Goal: Communication & Community: Share content

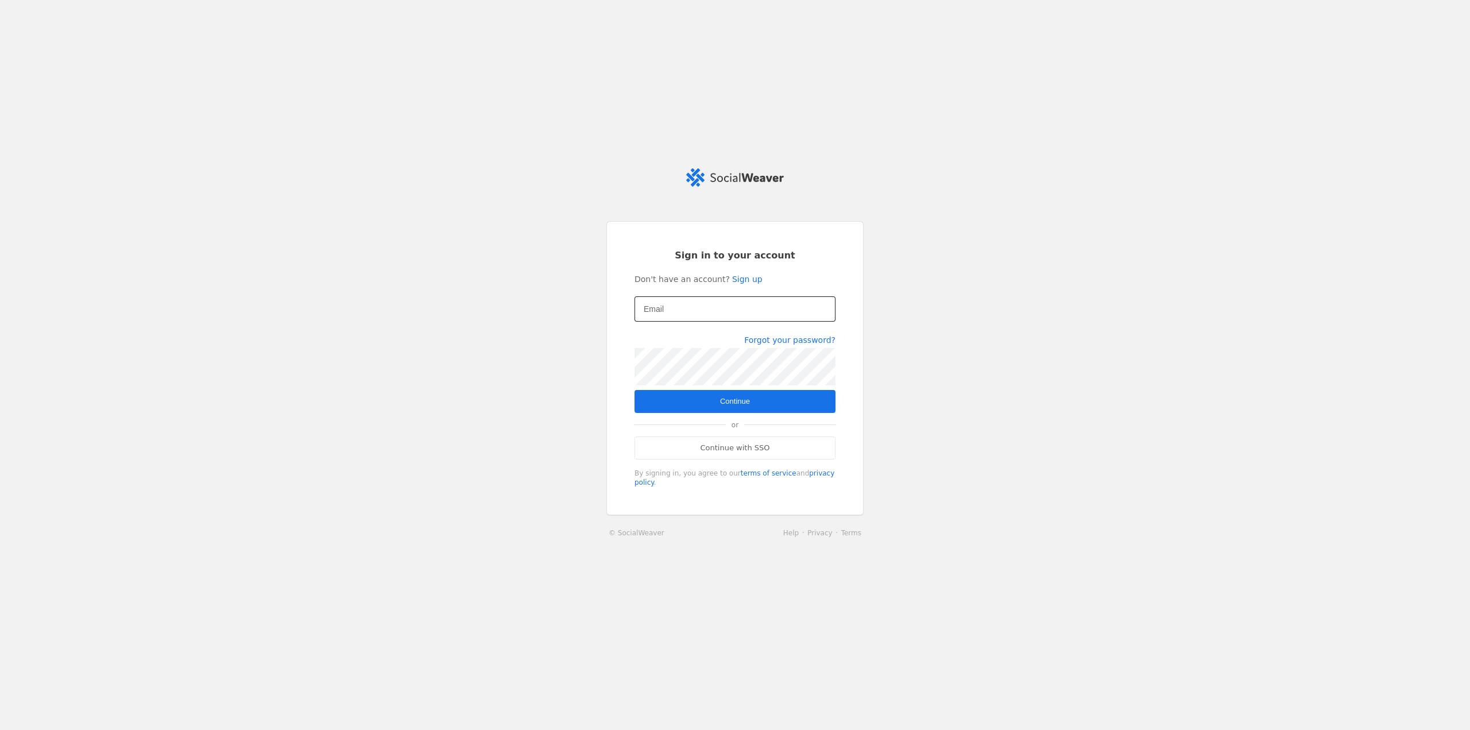
click at [702, 314] on input "Email" at bounding box center [735, 309] width 183 height 14
click at [701, 316] on input "Email" at bounding box center [735, 309] width 183 height 14
type input "[EMAIL_ADDRESS][PERSON_NAME][DOMAIN_NAME]"
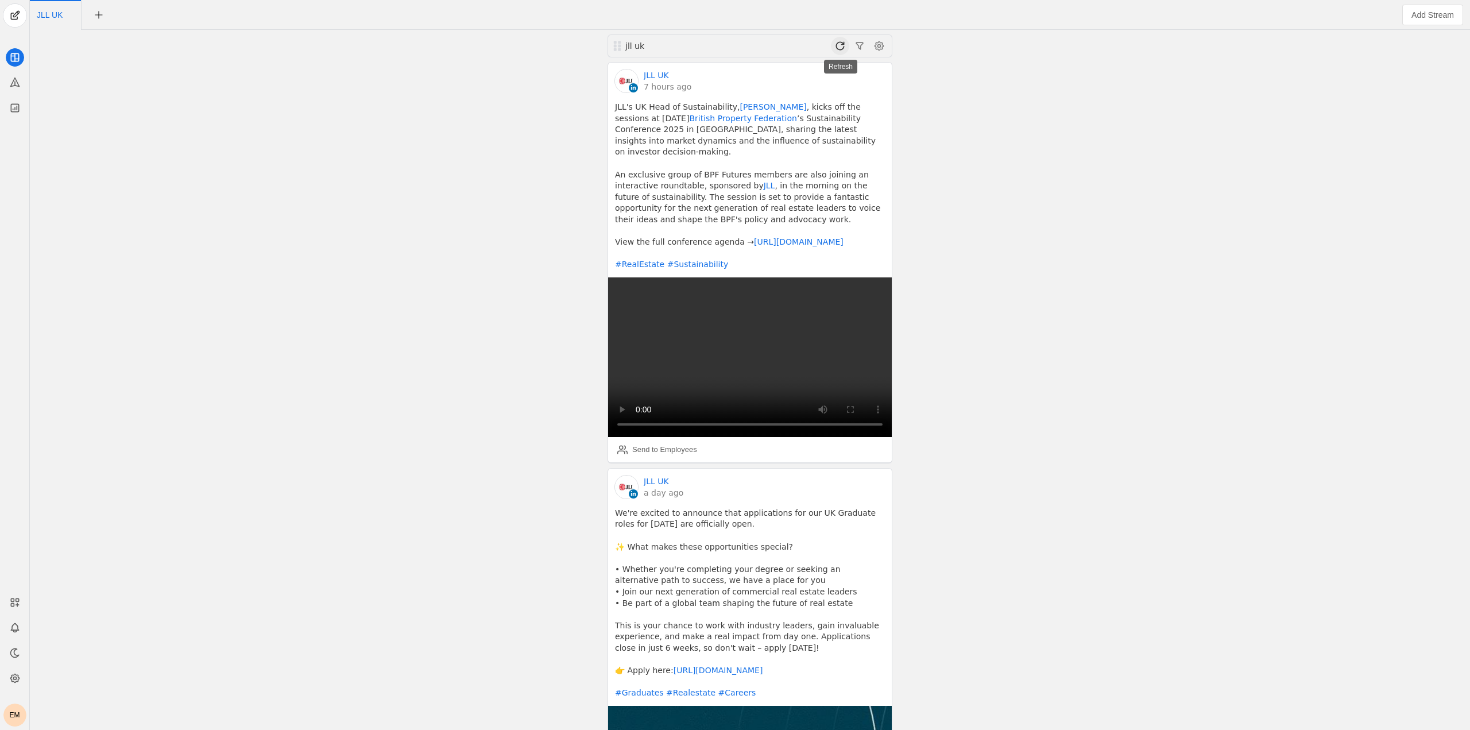
click at [839, 46] on span at bounding box center [840, 46] width 18 height 18
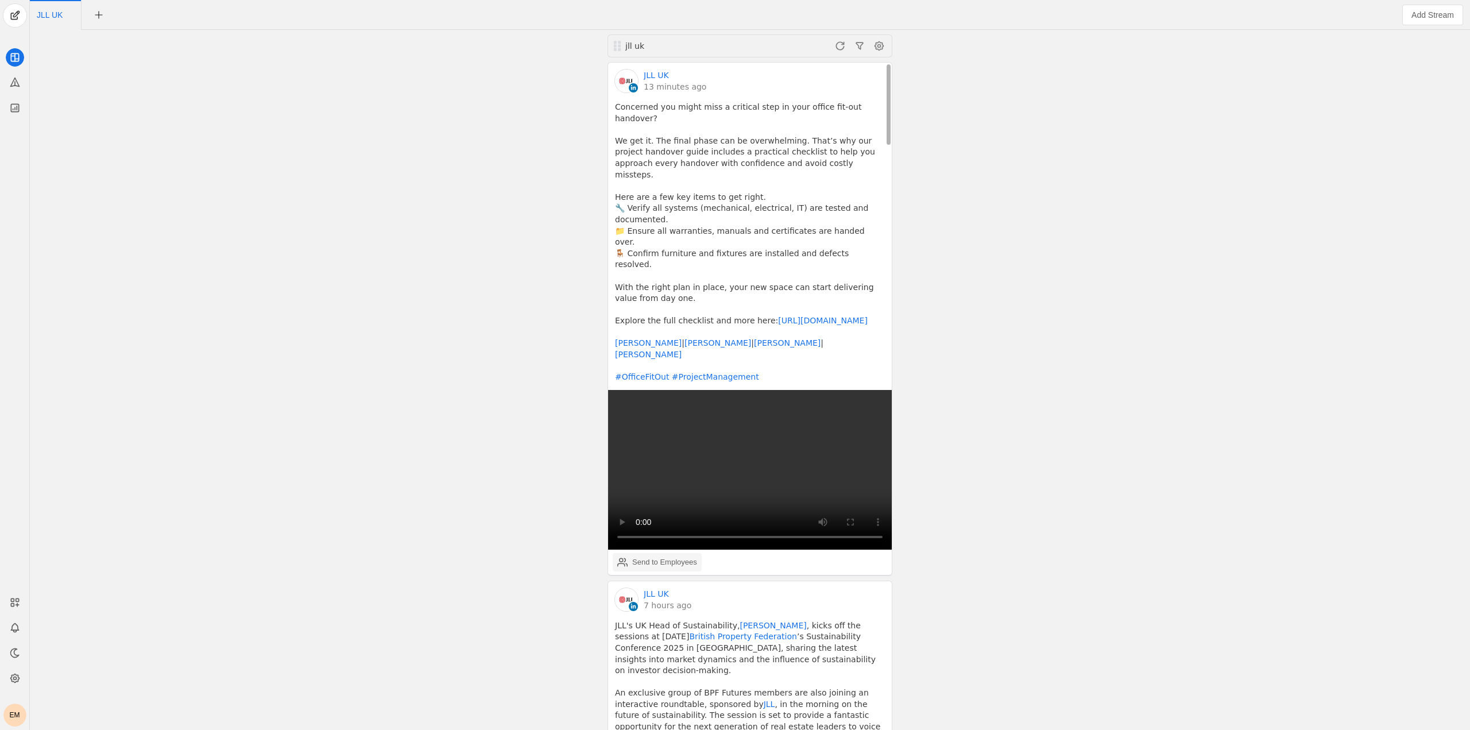
click at [633, 551] on div "Send to Employees" at bounding box center [657, 562] width 80 height 23
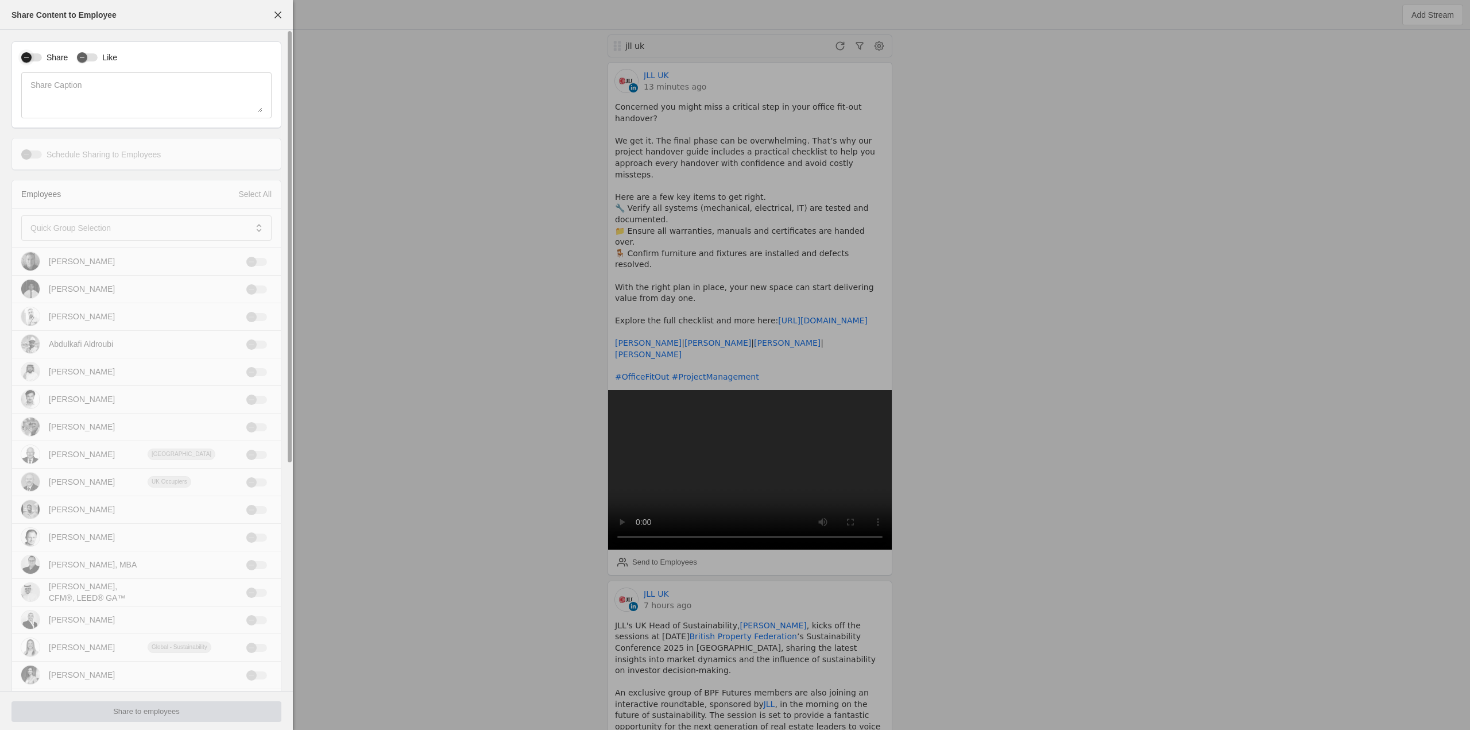
click at [28, 59] on icon "button" at bounding box center [26, 57] width 7 height 7
click at [87, 55] on div "button" at bounding box center [82, 57] width 10 height 10
click at [119, 224] on span at bounding box center [138, 227] width 216 height 11
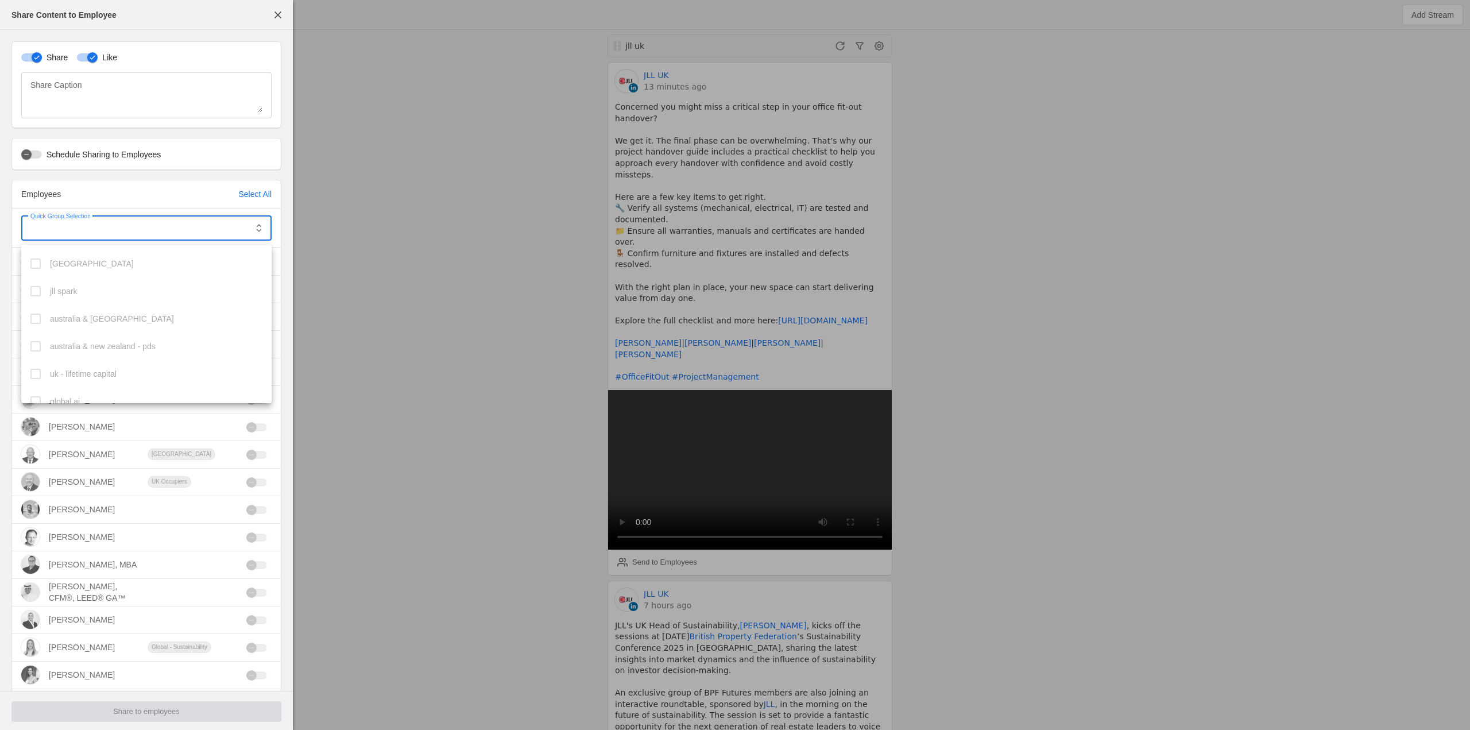
scroll to position [315, 0]
click at [44, 384] on mat-option "uk" at bounding box center [146, 390] width 250 height 28
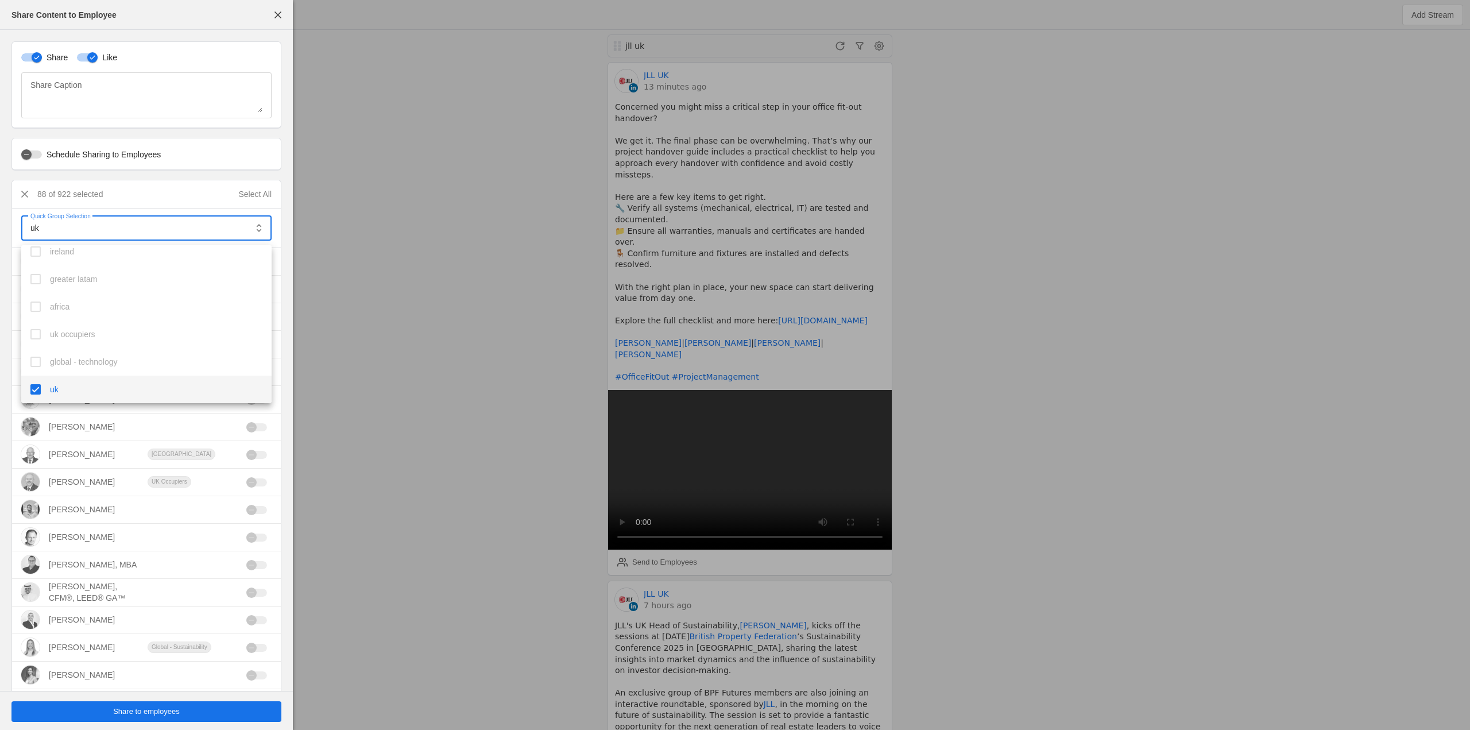
scroll to position [487, 0]
click at [43, 352] on mat-option "uk - agency" at bounding box center [146, 355] width 250 height 28
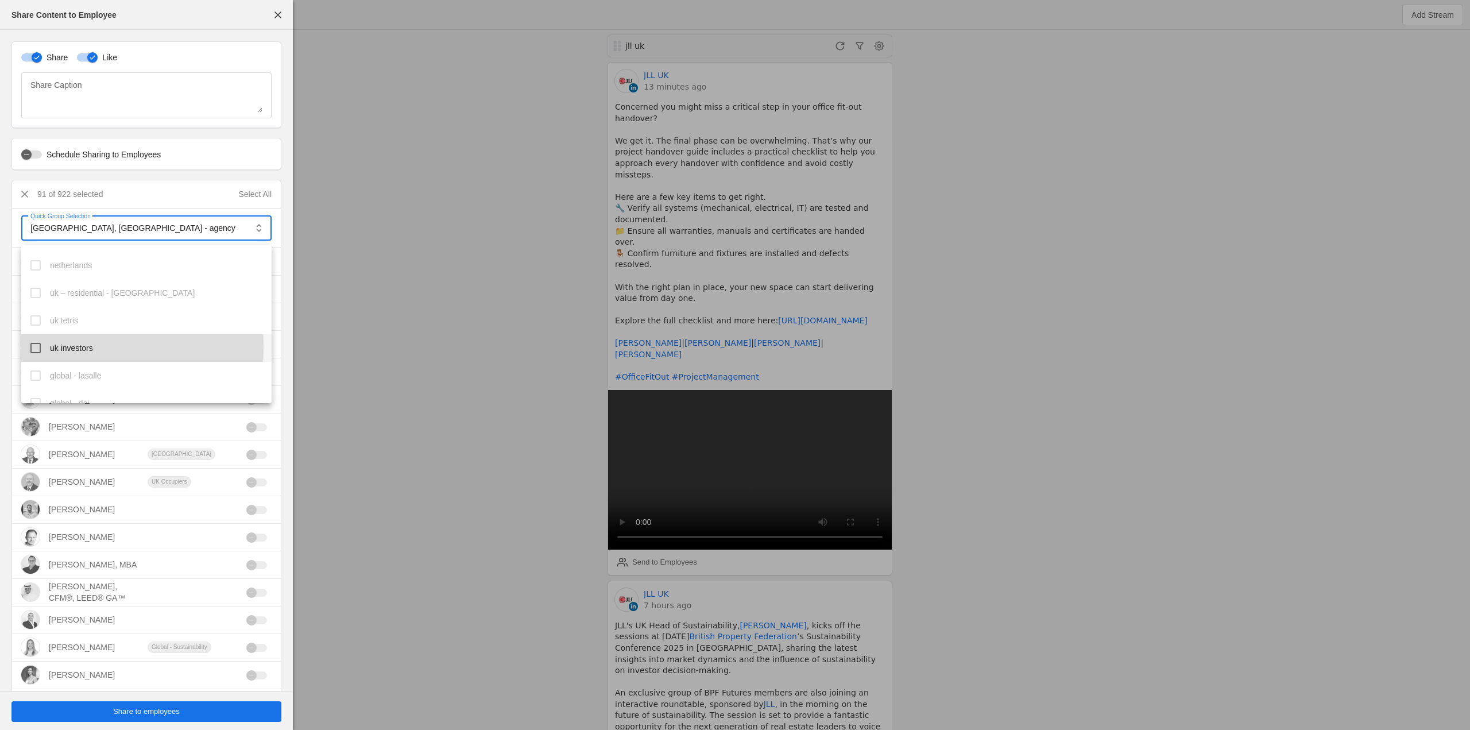
click at [40, 347] on mat-pseudo-checkbox at bounding box center [35, 348] width 10 height 10
click at [40, 360] on mat-pseudo-checkbox at bounding box center [35, 364] width 10 height 10
click at [44, 309] on mat-option "uk corporate" at bounding box center [146, 302] width 250 height 28
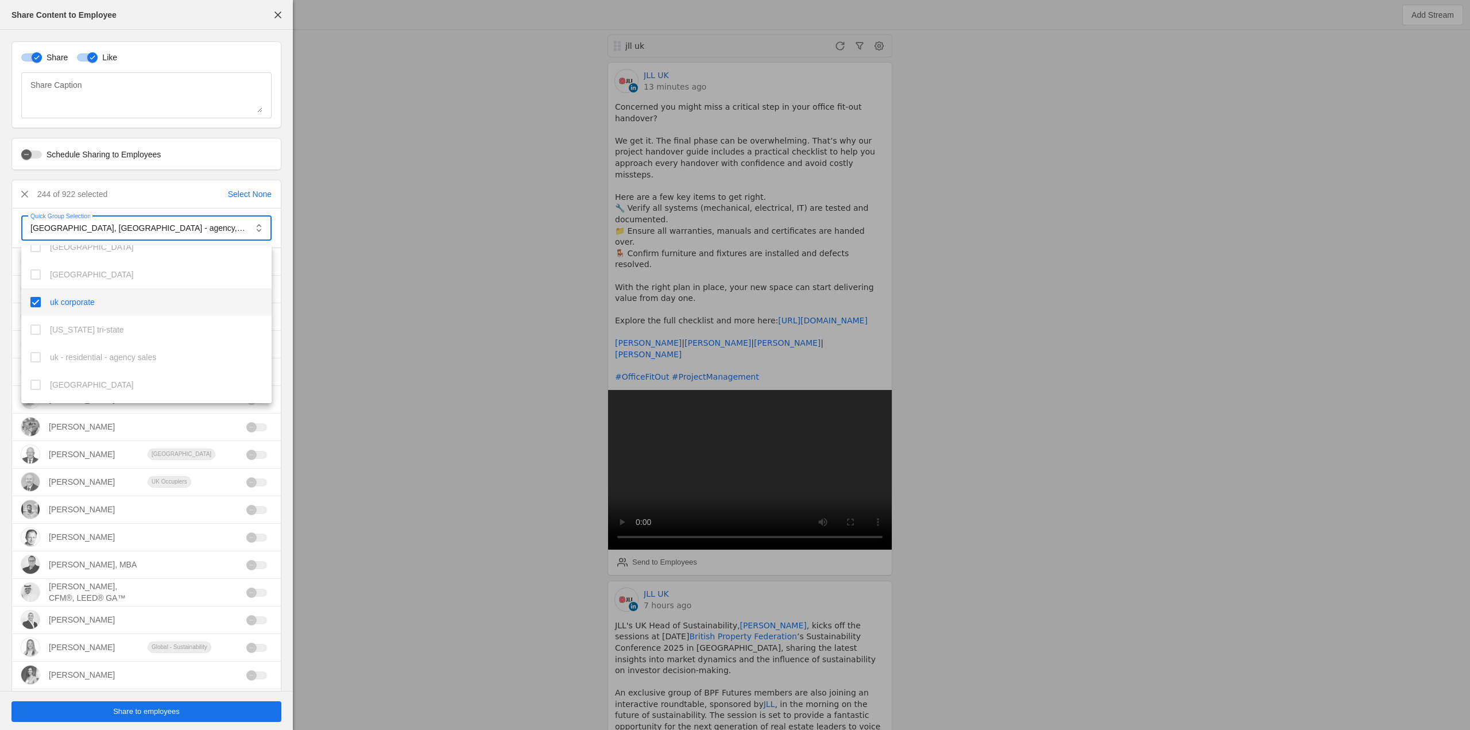
click at [365, 267] on div at bounding box center [735, 365] width 1470 height 730
click at [117, 715] on span "Share to employees" at bounding box center [146, 711] width 67 height 11
